Goal: Check status

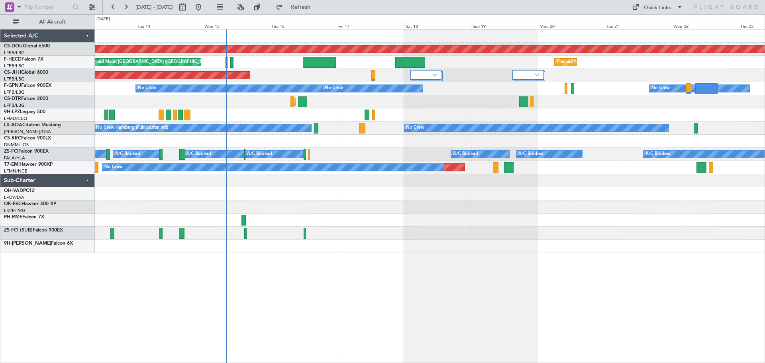
click at [362, 229] on div "Planned Maint London ([GEOGRAPHIC_DATA]) Planned Maint [GEOGRAPHIC_DATA] ([GEOG…" at bounding box center [430, 140] width 670 height 223
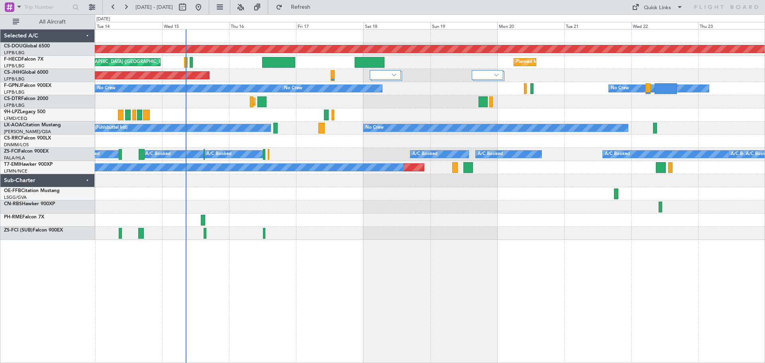
click at [643, 209] on div "Planned Maint London ([GEOGRAPHIC_DATA]) Planned Maint [GEOGRAPHIC_DATA] ([GEOG…" at bounding box center [430, 134] width 670 height 210
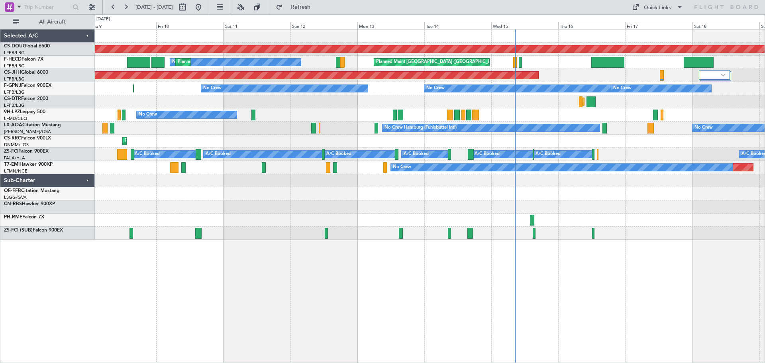
click at [592, 212] on div at bounding box center [430, 206] width 670 height 13
click at [325, 130] on div "Planned Maint London ([GEOGRAPHIC_DATA]) Planned Maint [GEOGRAPHIC_DATA] ([GEOG…" at bounding box center [430, 140] width 670 height 223
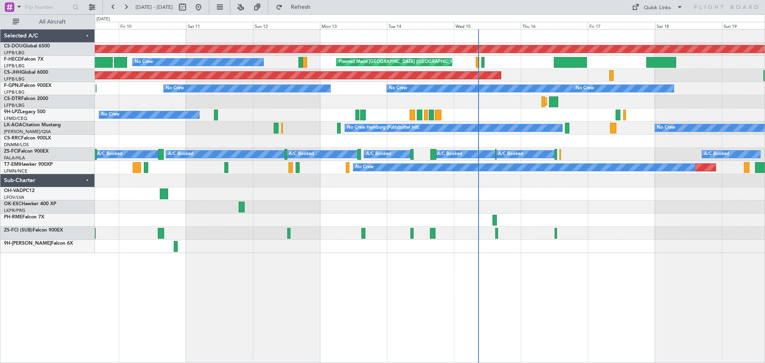
click at [11, 217] on div "Planned Maint London ([GEOGRAPHIC_DATA]) Planned Maint [GEOGRAPHIC_DATA] ([GEOG…" at bounding box center [382, 188] width 765 height 349
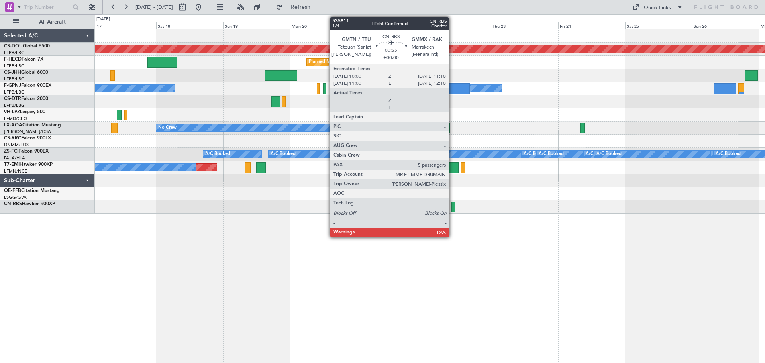
click at [453, 207] on div at bounding box center [453, 207] width 4 height 11
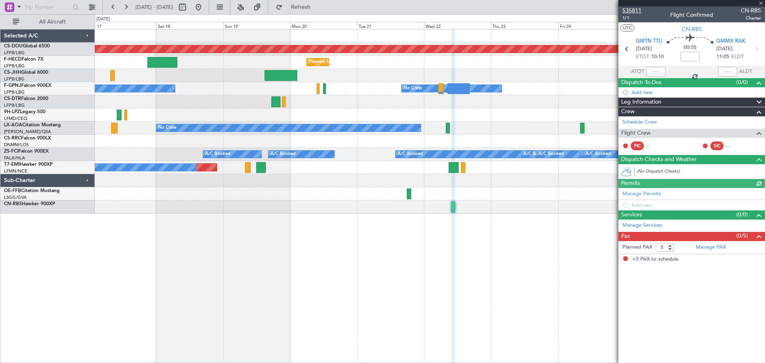
click at [629, 10] on span "535811" at bounding box center [631, 10] width 19 height 8
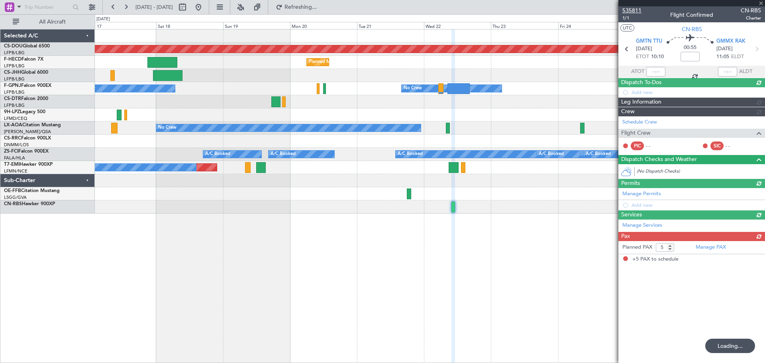
click at [633, 10] on span "535811" at bounding box center [631, 10] width 19 height 8
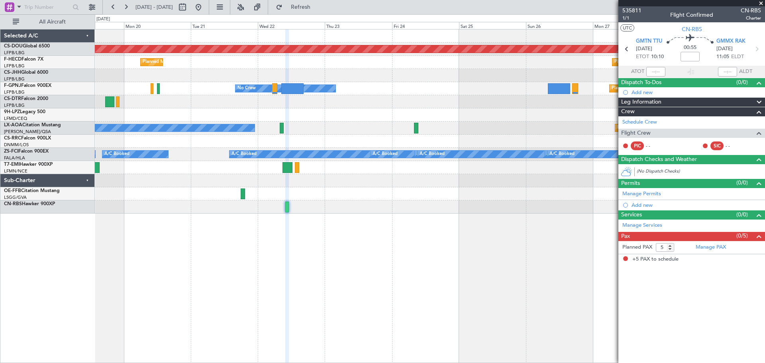
click at [265, 234] on div "Planned Maint London ([GEOGRAPHIC_DATA]) Planned Maint [GEOGRAPHIC_DATA] ([GEOG…" at bounding box center [430, 196] width 670 height 334
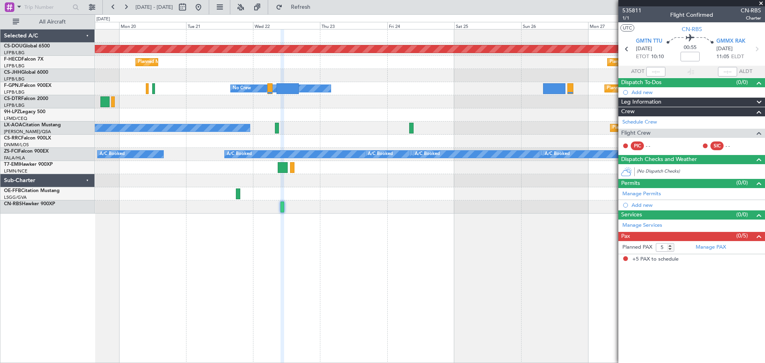
click at [539, 223] on div "Planned Maint London ([GEOGRAPHIC_DATA]) Planned Maint [GEOGRAPHIC_DATA] ([GEOG…" at bounding box center [430, 196] width 670 height 334
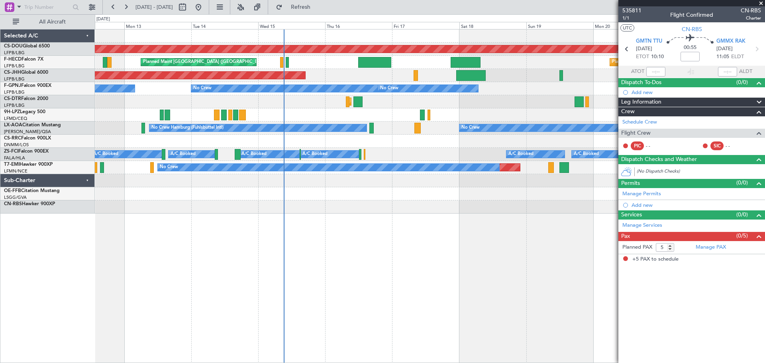
click at [449, 229] on div "Planned Maint London ([GEOGRAPHIC_DATA]) Planned Maint [GEOGRAPHIC_DATA] ([GEOG…" at bounding box center [430, 196] width 670 height 334
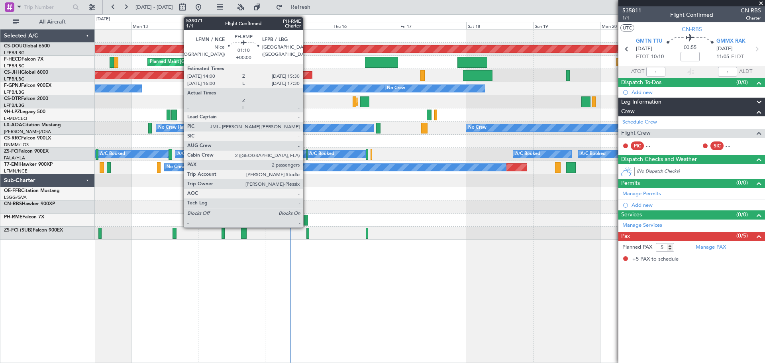
click at [303, 218] on div at bounding box center [430, 220] width 670 height 13
click at [305, 220] on div at bounding box center [306, 220] width 4 height 11
